Goal: Navigation & Orientation: Find specific page/section

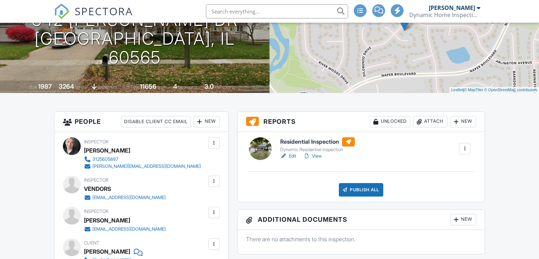
scroll to position [103, 0]
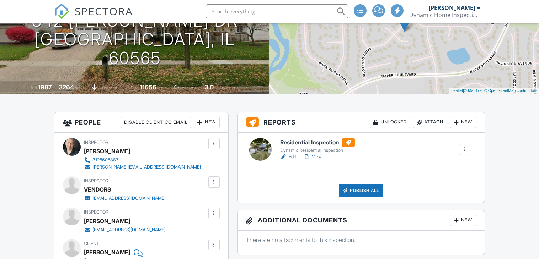
click at [295, 142] on h6 "Residential Inspection" at bounding box center [317, 142] width 75 height 9
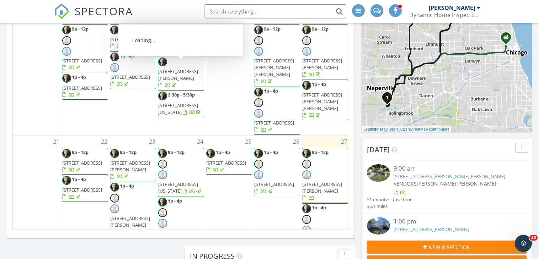
scroll to position [153, 0]
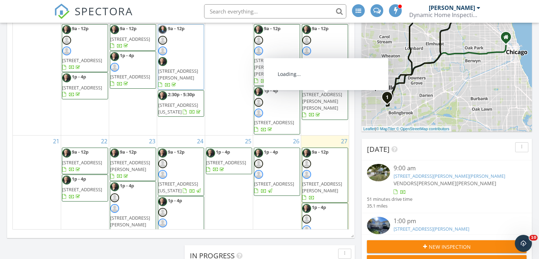
click at [322, 236] on span "331 Sheridan Rd, Winnetka 60093" at bounding box center [322, 242] width 40 height 13
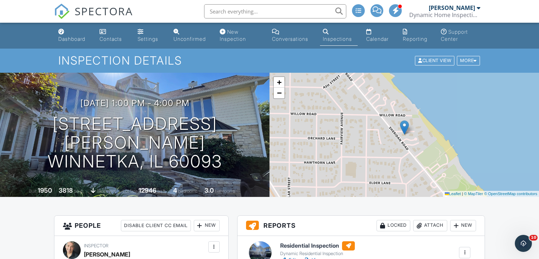
click at [291, 251] on div "Dynamic Residential Inspection" at bounding box center [317, 254] width 75 height 6
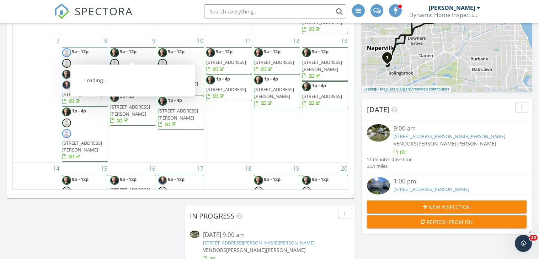
scroll to position [191, 0]
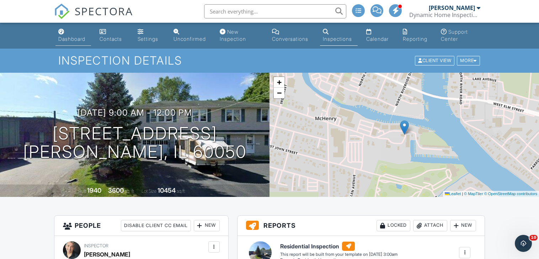
click at [80, 38] on div "Dashboard" at bounding box center [71, 39] width 27 height 6
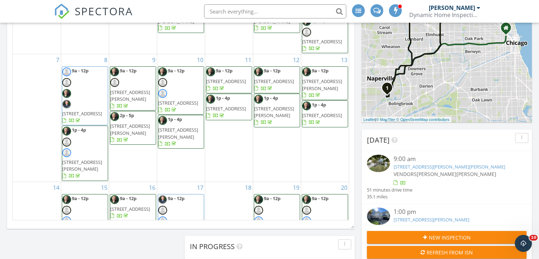
scroll to position [11, 0]
